Goal: Task Accomplishment & Management: Manage account settings

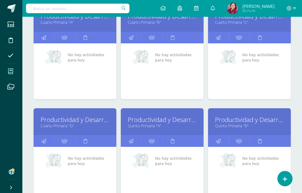
scroll to position [102, 0]
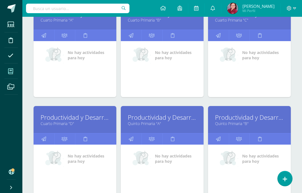
click at [50, 117] on link "Productividad y Desarrollo" at bounding box center [75, 117] width 69 height 9
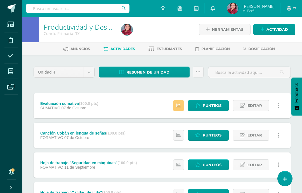
click at [212, 106] on span "Punteos" at bounding box center [212, 105] width 19 height 10
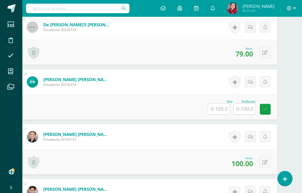
scroll to position [656, 13]
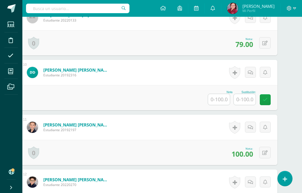
click at [219, 100] on input "text" at bounding box center [219, 99] width 22 height 11
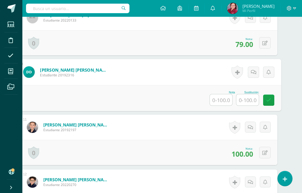
scroll to position [656, 13]
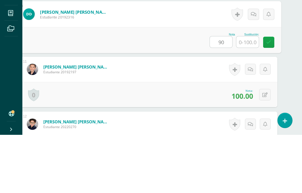
type input "90"
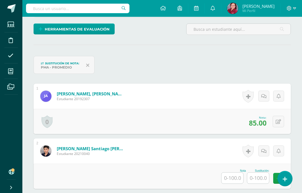
scroll to position [139, 0]
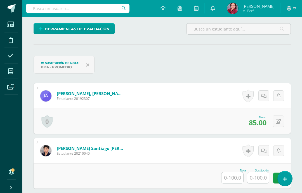
click at [45, 150] on img at bounding box center [45, 150] width 11 height 11
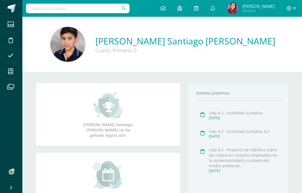
click at [10, 72] on icon at bounding box center [10, 72] width 5 height 6
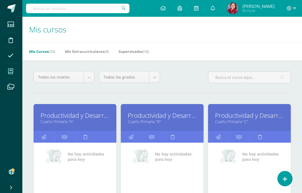
click at [257, 114] on link "Productividad y Desarrollo" at bounding box center [249, 115] width 69 height 9
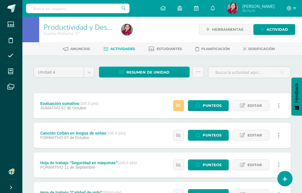
click at [215, 106] on span "Punteos" at bounding box center [212, 105] width 19 height 10
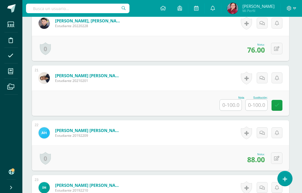
scroll to position [1254, 2]
click at [229, 106] on input "text" at bounding box center [231, 104] width 22 height 11
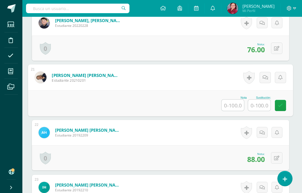
scroll to position [1254, 13]
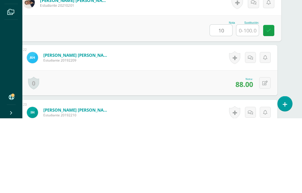
type input "100"
click at [271, 103] on icon at bounding box center [268, 105] width 5 height 5
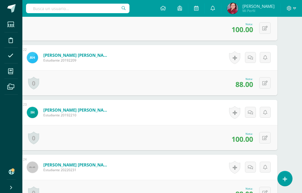
click at [8, 70] on icon at bounding box center [10, 72] width 5 height 6
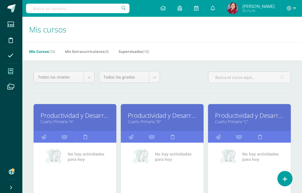
click at [291, 6] on icon at bounding box center [289, 8] width 5 height 5
click at [286, 38] on span "Cerrar sesión" at bounding box center [277, 38] width 25 height 5
